Goal: Information Seeking & Learning: Learn about a topic

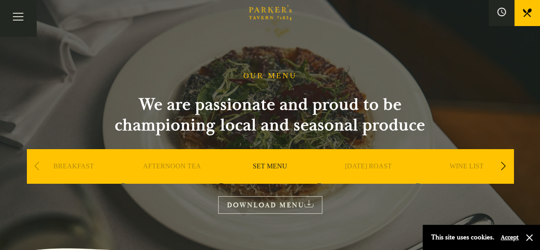
click at [277, 200] on link "DOWNLOAD MENU" at bounding box center [270, 204] width 104 height 17
click at [72, 162] on div "BREAKFAST" at bounding box center [74, 179] width 94 height 60
click at [70, 166] on link "BREAKFAST" at bounding box center [73, 179] width 41 height 34
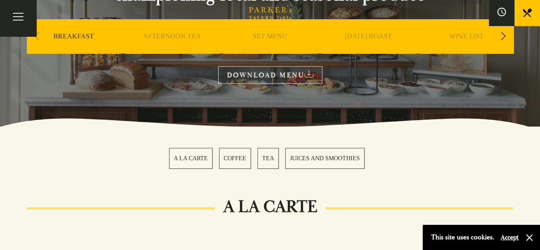
scroll to position [128, 0]
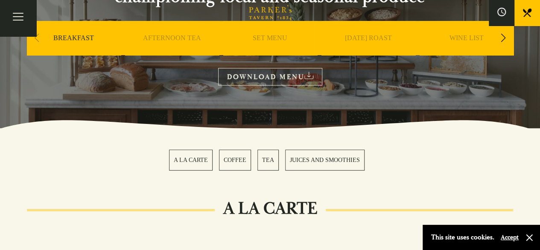
click at [375, 36] on link "[DATE] ROAST" at bounding box center [368, 51] width 47 height 34
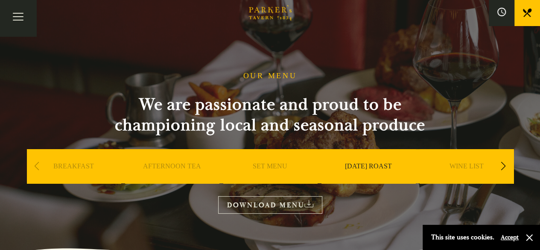
click at [378, 166] on link "[DATE] ROAST" at bounding box center [368, 179] width 47 height 34
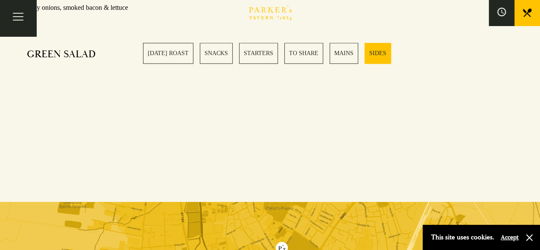
scroll to position [2176, 0]
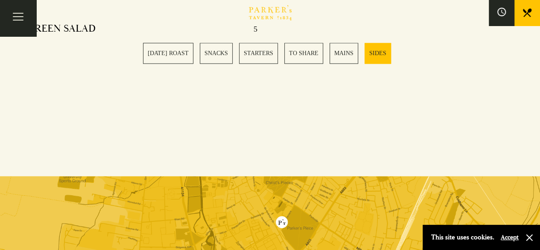
click at [175, 52] on link "[DATE] ROAST" at bounding box center [168, 53] width 50 height 21
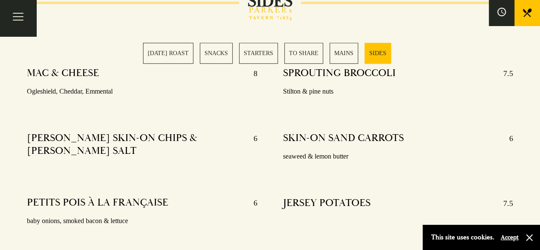
scroll to position [1872, 0]
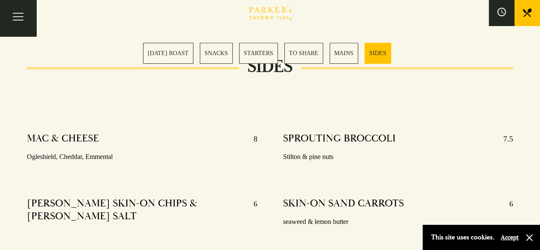
click at [345, 51] on link "MAINS" at bounding box center [343, 53] width 29 height 21
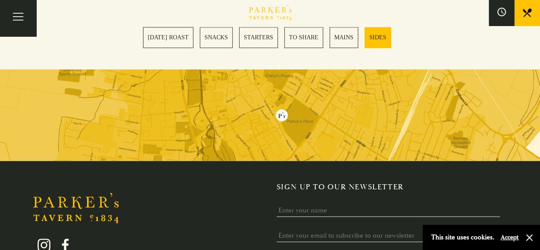
scroll to position [2147, 0]
